Goal: Information Seeking & Learning: Learn about a topic

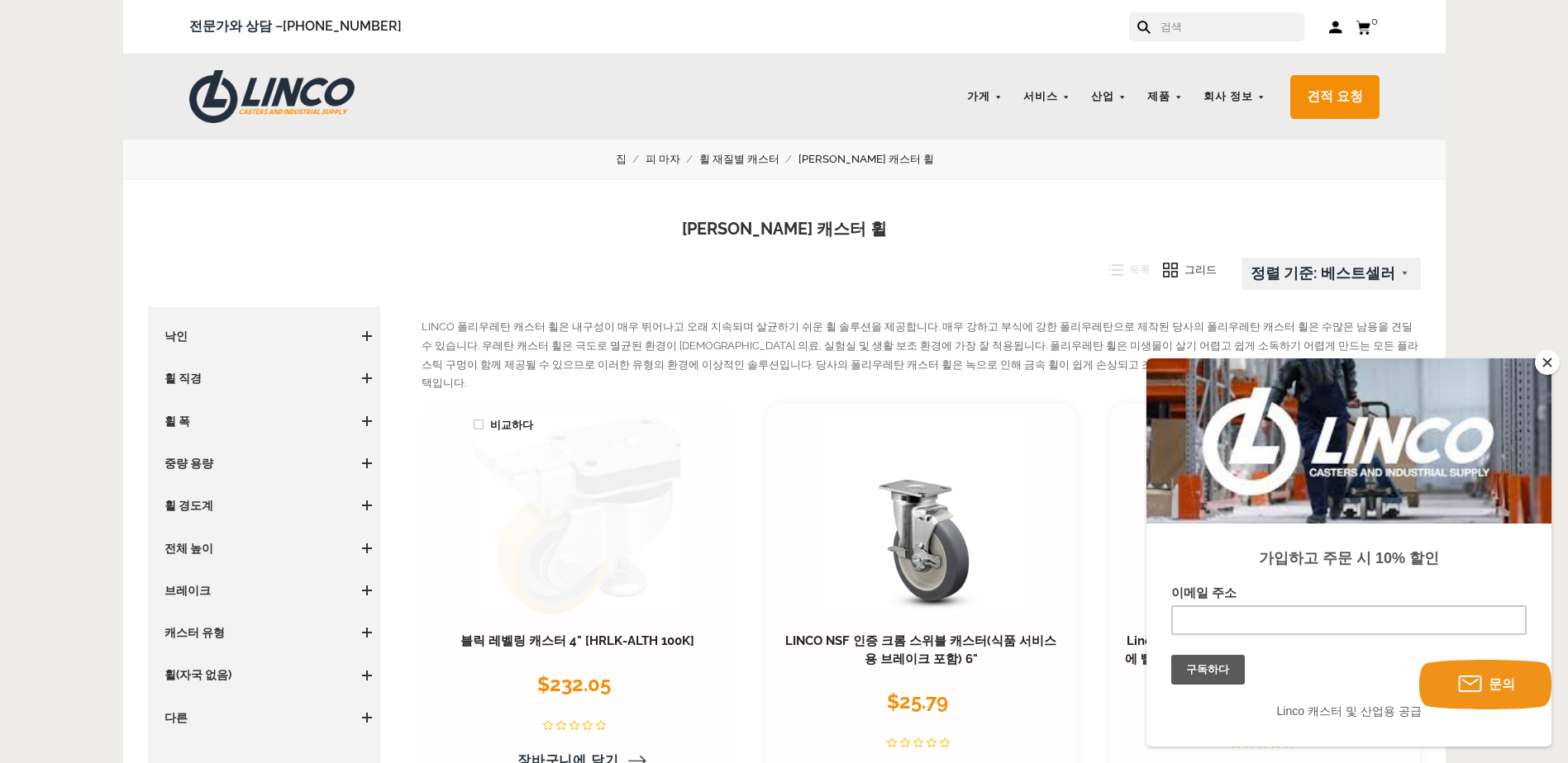
scroll to position [247, 0]
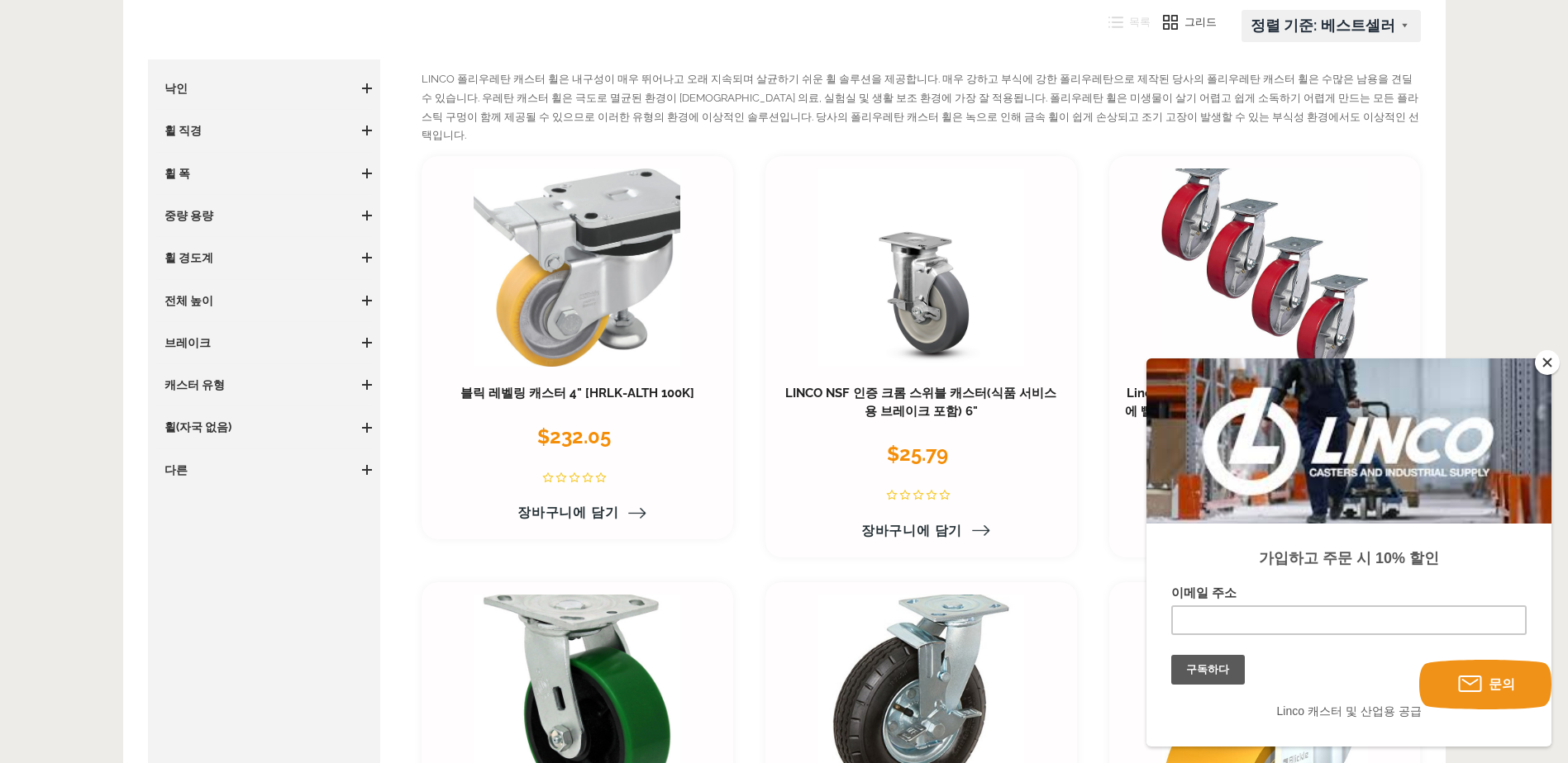
click at [1554, 369] on button "닫다" at bounding box center [1547, 362] width 25 height 25
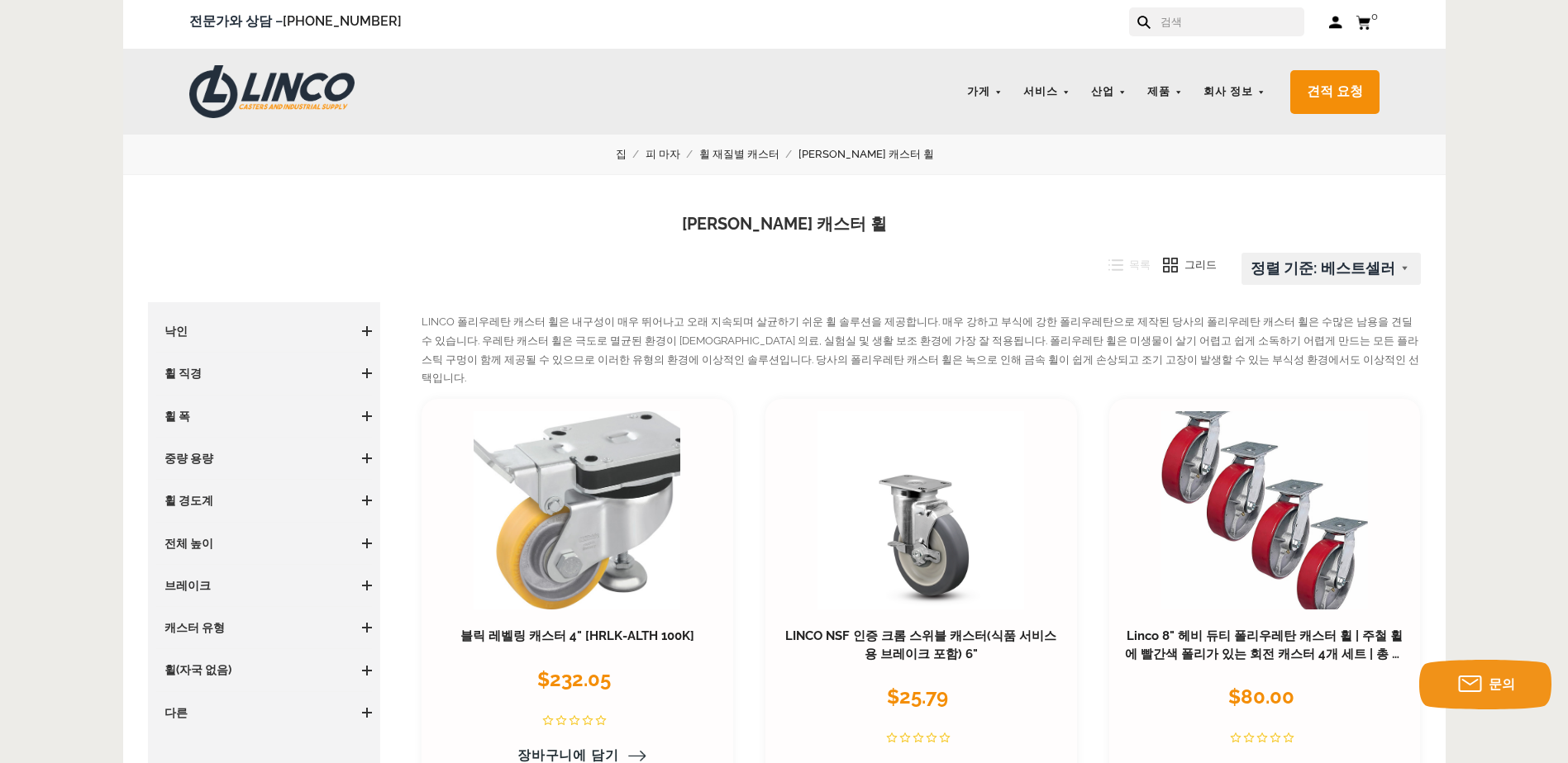
scroll to position [0, 0]
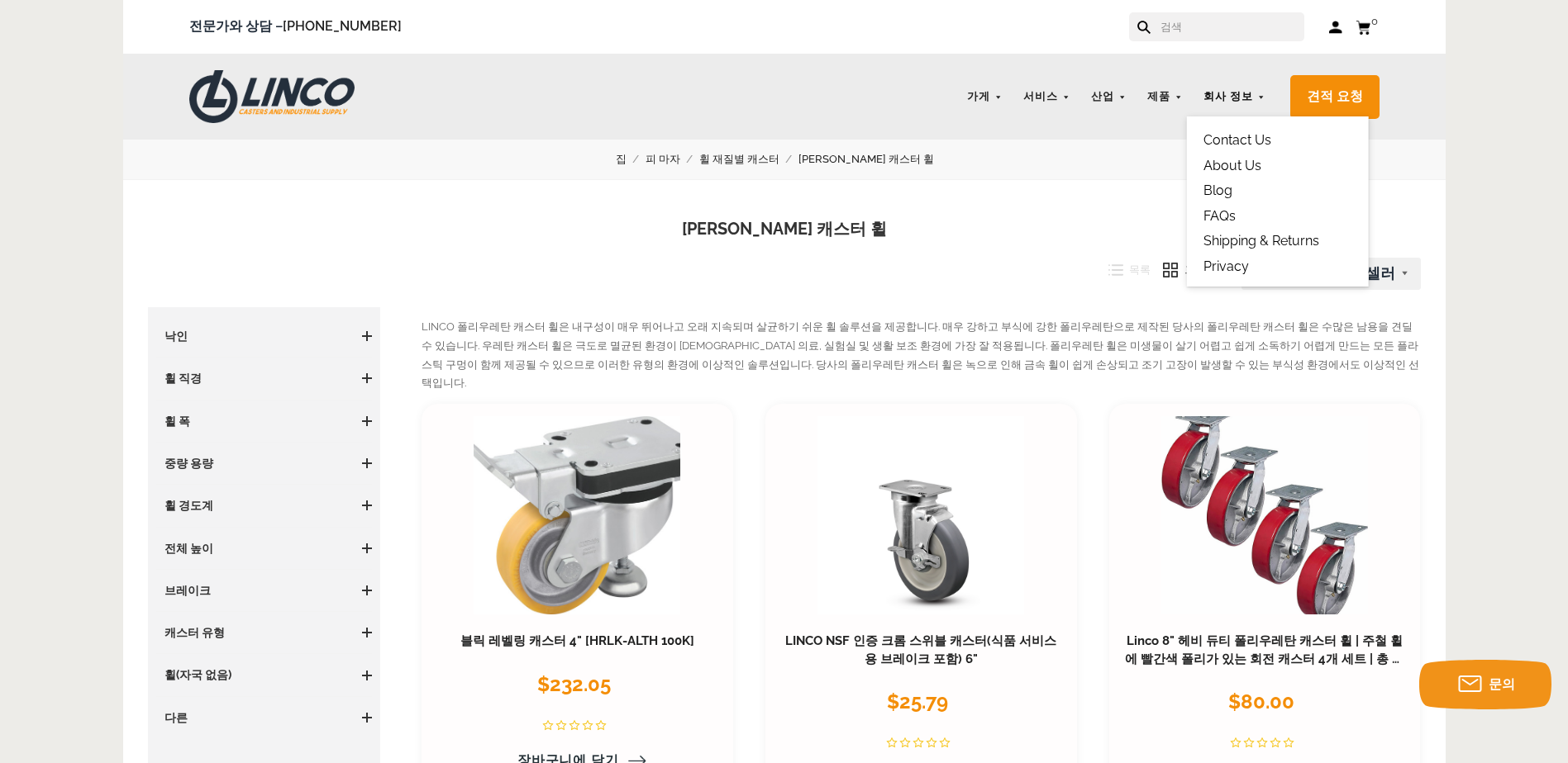
click at [1255, 95] on link "회사 정보" at bounding box center [1234, 97] width 78 height 32
click at [1231, 166] on link "우리에 관해서" at bounding box center [1245, 165] width 82 height 16
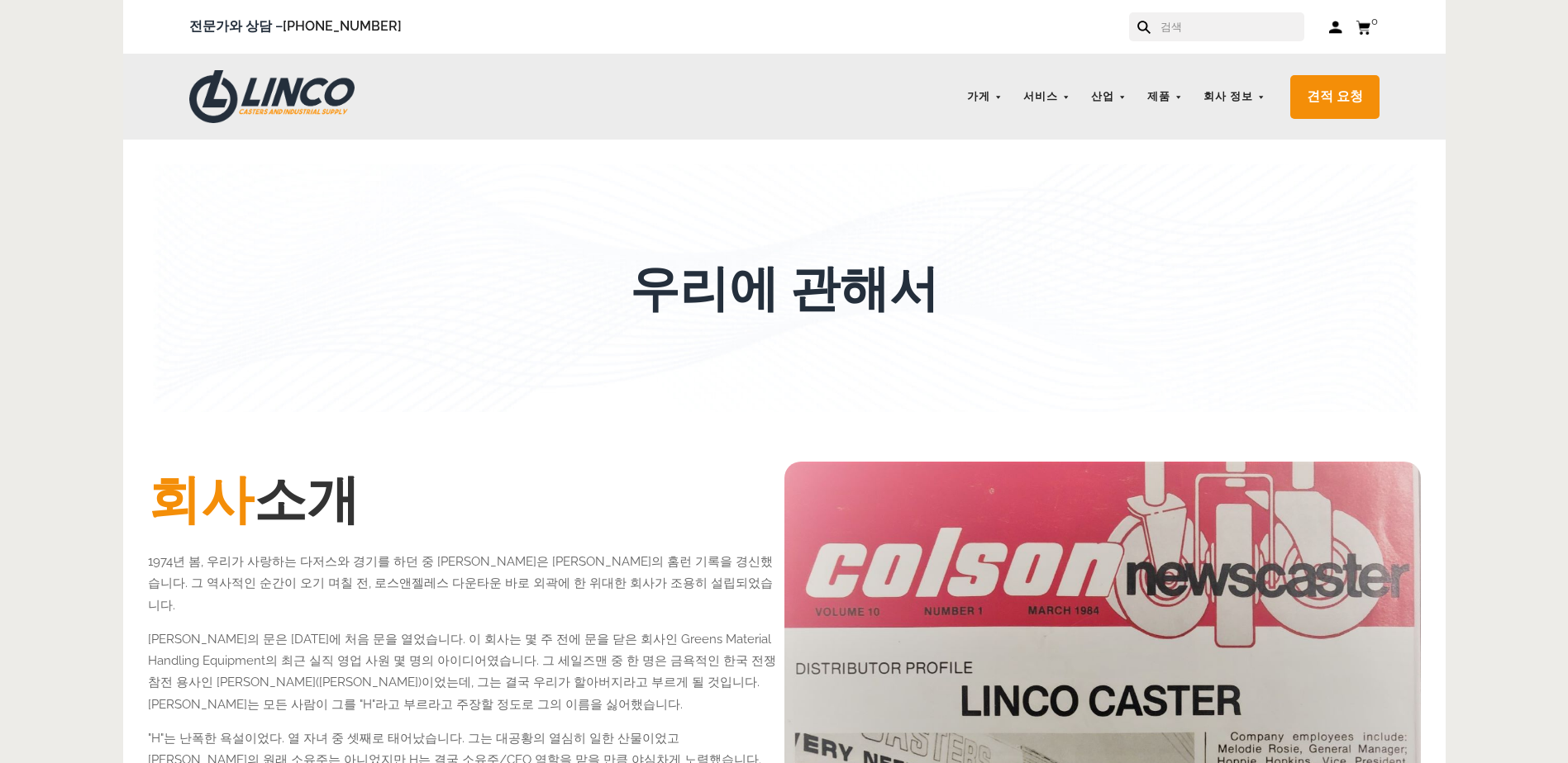
scroll to position [165, 0]
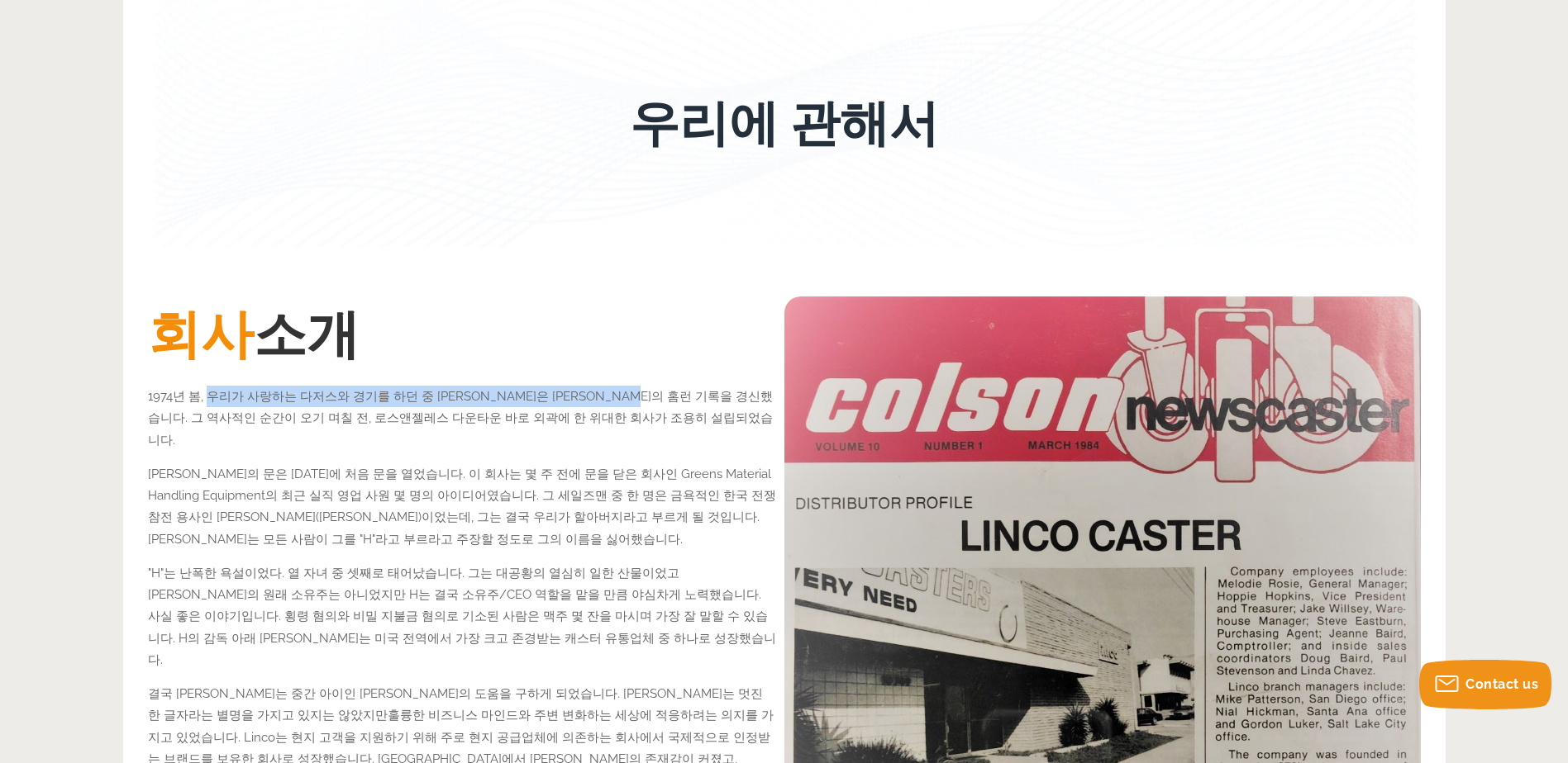
drag, startPoint x: 208, startPoint y: 400, endPoint x: 665, endPoint y: 395, distance: 457.0
click at [665, 395] on span "1974년 봄, 우리가 사랑하는 다저스와 경기를 하던 중 행크 아론은 베이브 루스의 홈런 기록을 경신했습니다. 그 역사적인 순간이 오기 며칠 …" at bounding box center [460, 418] width 625 height 59
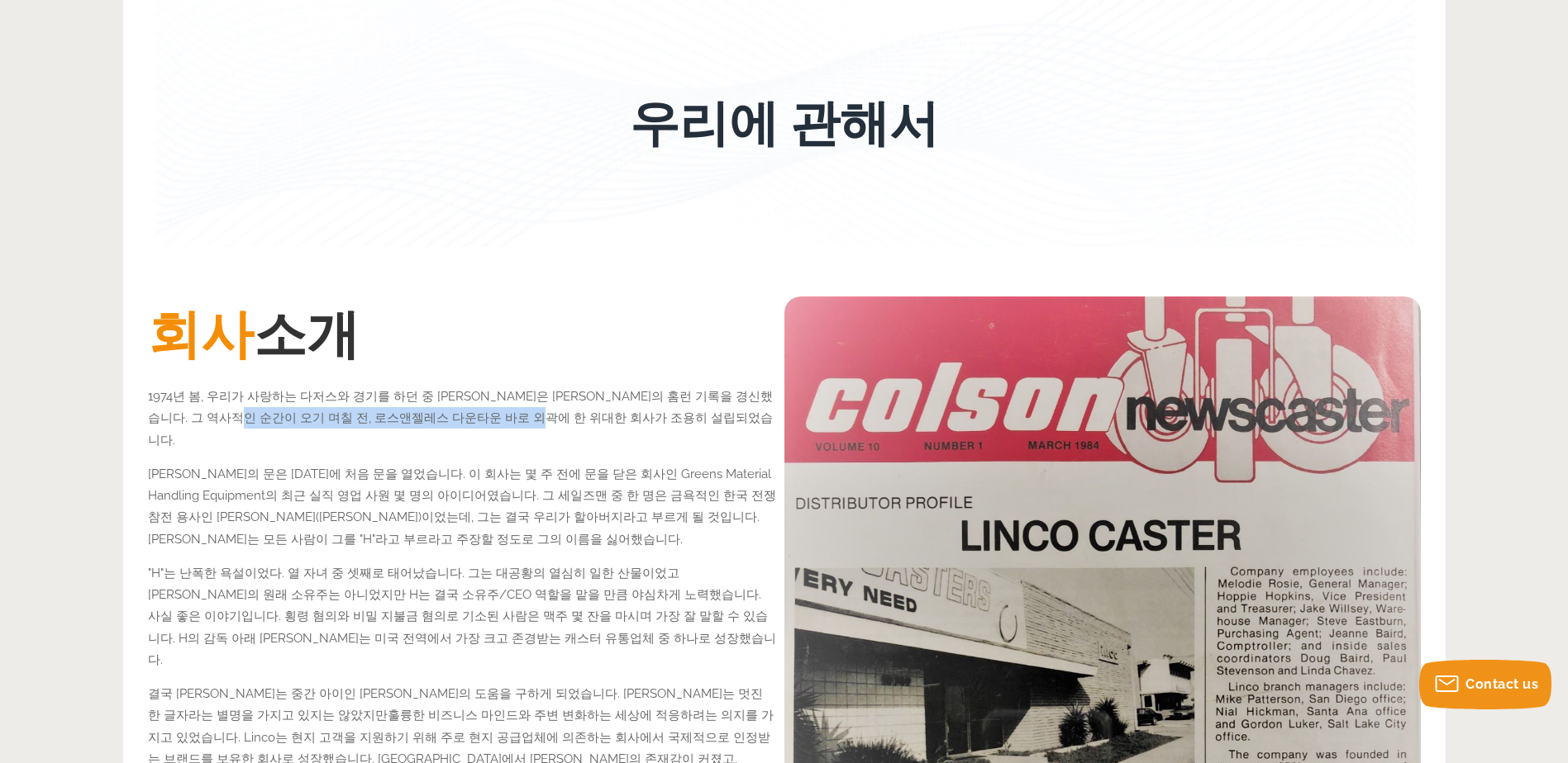
drag, startPoint x: 241, startPoint y: 420, endPoint x: 541, endPoint y: 421, distance: 300.0
click at [541, 421] on span "1974년 봄, 우리가 사랑하는 다저스와 경기를 하던 중 행크 아론은 베이브 루스의 홈런 기록을 경신했습니다. 그 역사적인 순간이 오기 며칠 …" at bounding box center [460, 418] width 625 height 59
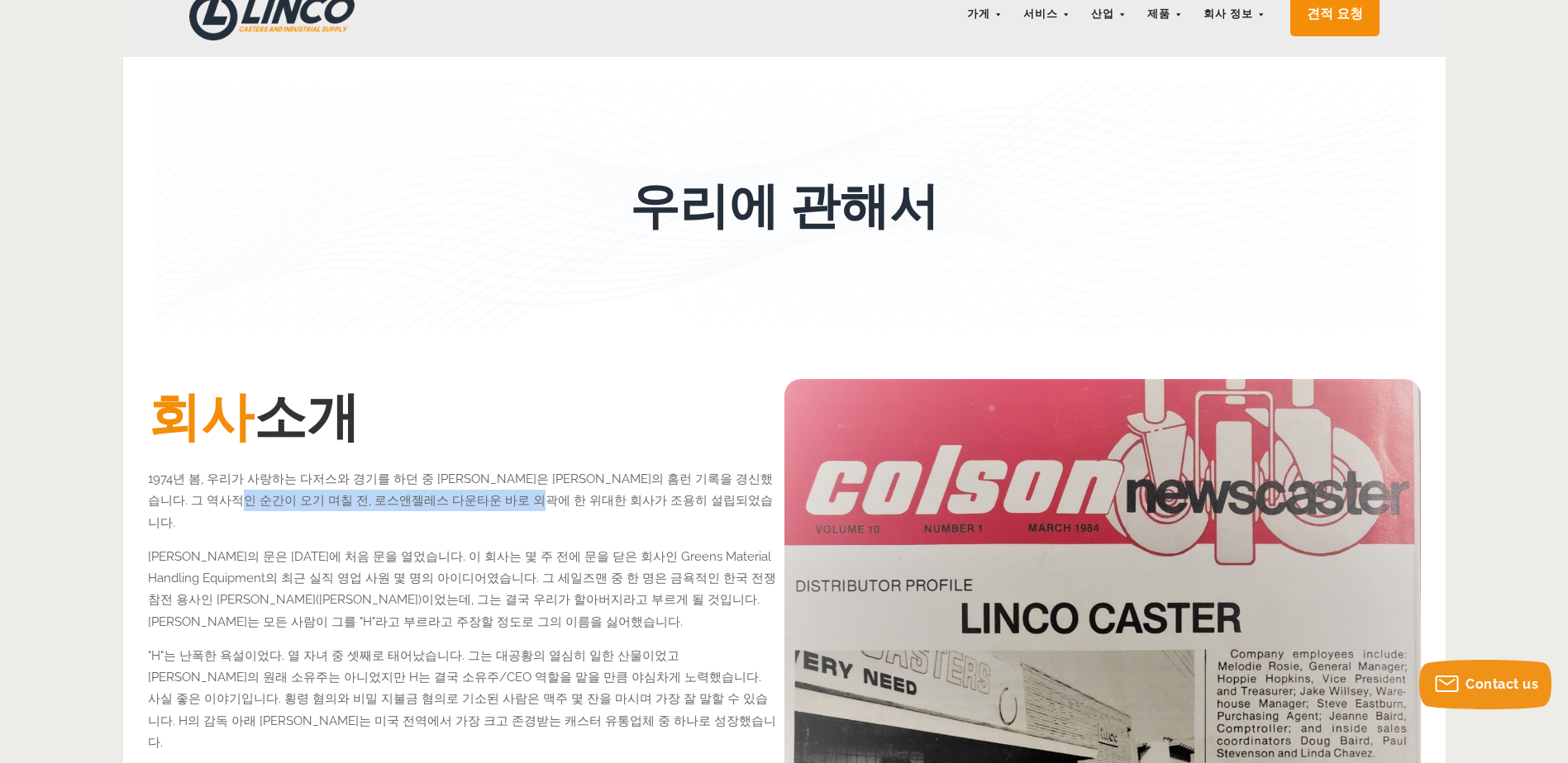
scroll to position [0, 0]
